Goal: Task Accomplishment & Management: Manage account settings

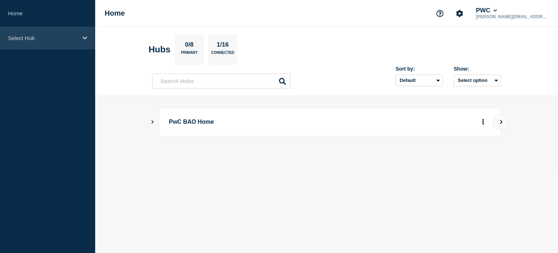
click at [85, 41] on div "Select Hub" at bounding box center [47, 38] width 95 height 22
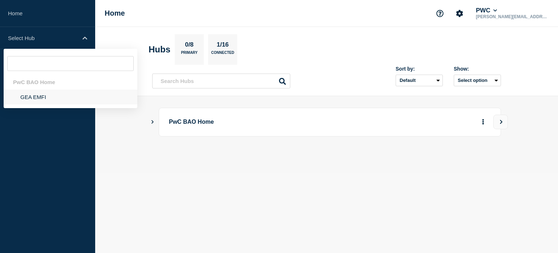
click at [44, 99] on li "GEA EMFI" at bounding box center [71, 96] width 134 height 15
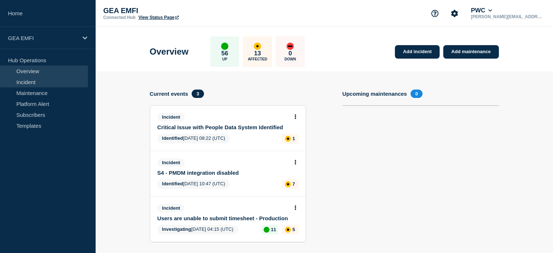
click at [39, 83] on link "Incident" at bounding box center [44, 81] width 88 height 11
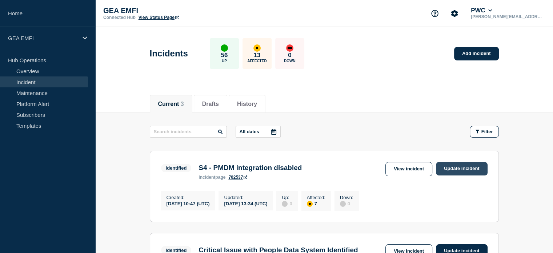
click at [454, 166] on link "Update incident" at bounding box center [462, 168] width 52 height 13
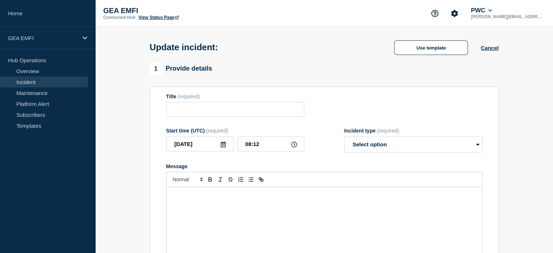
type input "S4 - PMDM integration disabled"
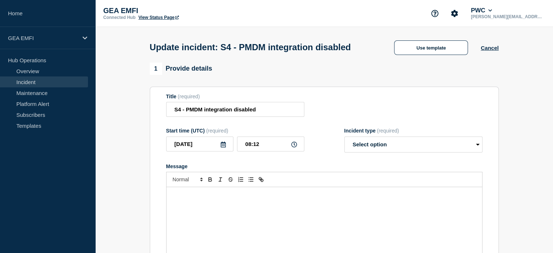
click at [231, 201] on div "Message" at bounding box center [324, 230] width 316 height 87
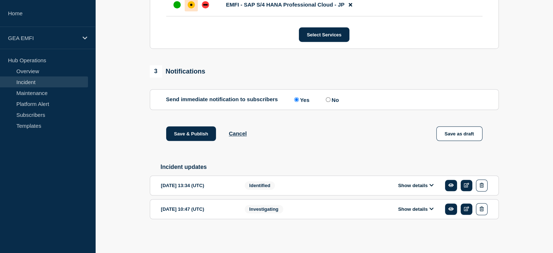
scroll to position [503, 0]
click at [430, 185] on icon at bounding box center [431, 184] width 4 height 5
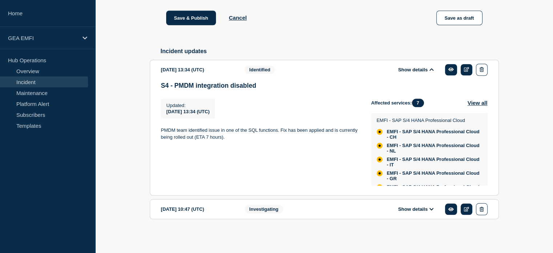
scroll to position [619, 0]
click at [431, 209] on icon at bounding box center [431, 208] width 4 height 5
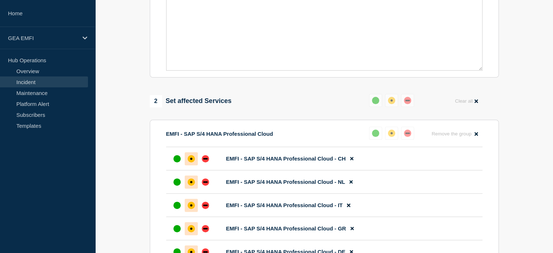
scroll to position [38, 0]
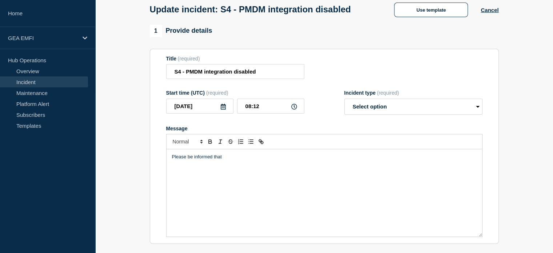
click at [225, 178] on div "Please be informed that" at bounding box center [324, 192] width 316 height 87
drag, startPoint x: 242, startPoint y: 162, endPoint x: 156, endPoint y: 158, distance: 86.2
click at [156, 158] on section "Title (required) S4 - PMDM integration disabled Start time (UTC) (required) [DA…" at bounding box center [324, 146] width 349 height 195
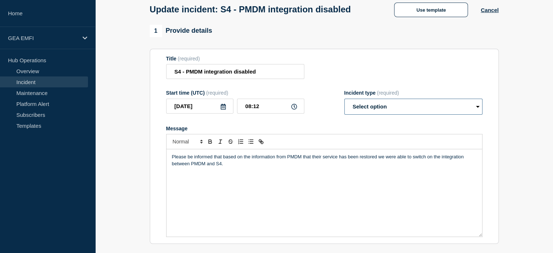
click at [457, 112] on select "Select option Investigating Identified Monitoring Resolved" at bounding box center [413, 107] width 138 height 16
select select "resolved"
click at [344, 101] on select "Select option Investigating Identified Monitoring Resolved" at bounding box center [413, 107] width 138 height 16
drag, startPoint x: 224, startPoint y: 165, endPoint x: 159, endPoint y: 155, distance: 65.4
click at [159, 155] on section "Title (required) S4 - PMDM integration disabled Start time (UTC) (required) [DA…" at bounding box center [324, 146] width 349 height 195
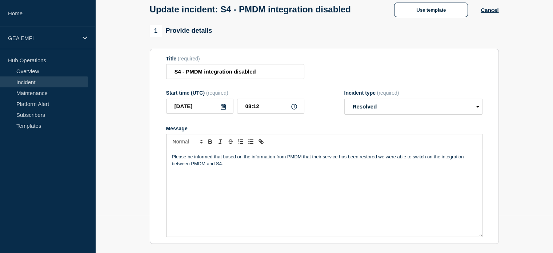
copy p "Please be informed that based on the information from PMDM that their service h…"
click at [330, 193] on div "Please be informed that based on the information from PMDM that their service h…" at bounding box center [324, 192] width 316 height 87
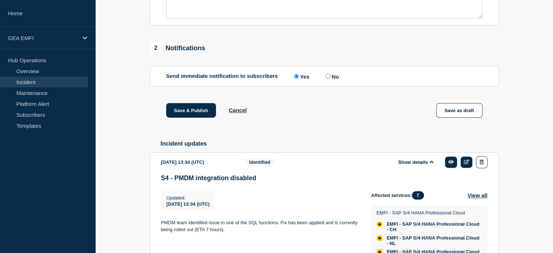
scroll to position [250, 0]
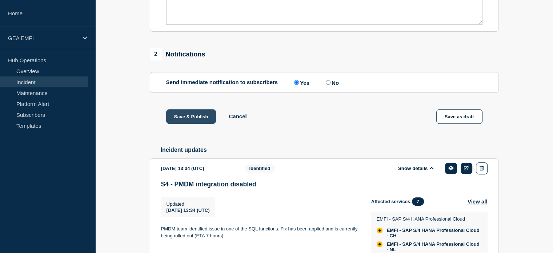
click at [197, 119] on button "Save & Publish" at bounding box center [191, 116] width 50 height 15
